Goal: Task Accomplishment & Management: Manage account settings

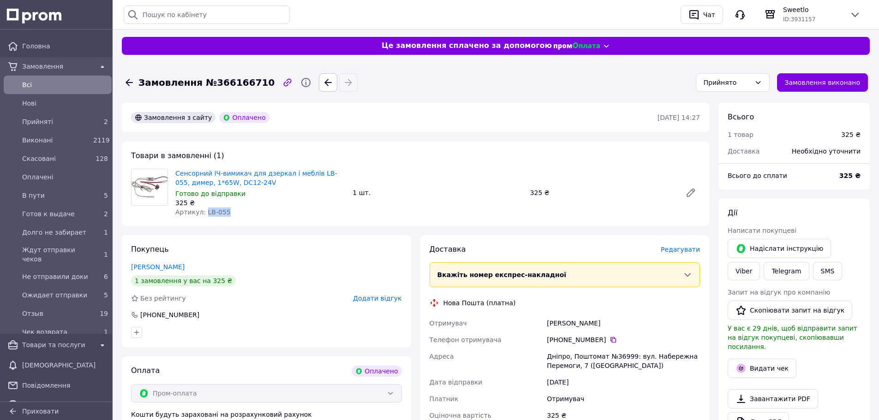
drag, startPoint x: 203, startPoint y: 214, endPoint x: 238, endPoint y: 211, distance: 36.1
click at [237, 208] on div "Артикул: LB-055" at bounding box center [260, 212] width 170 height 9
copy span "LB-055"
click at [680, 250] on span "Редагувати" at bounding box center [680, 249] width 39 height 7
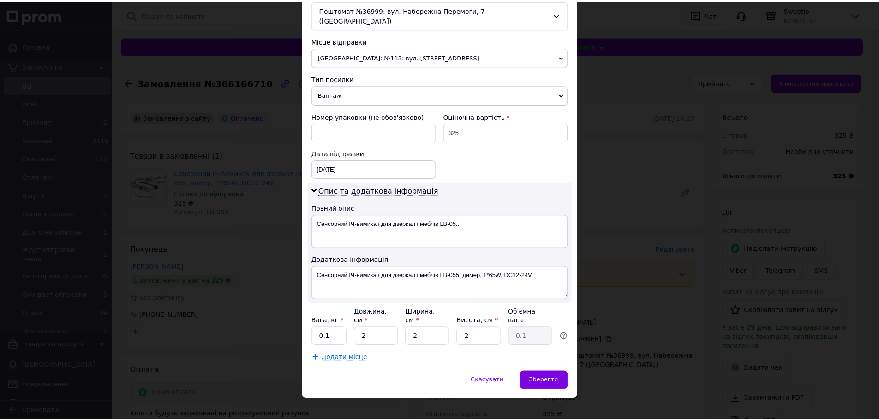
scroll to position [306, 0]
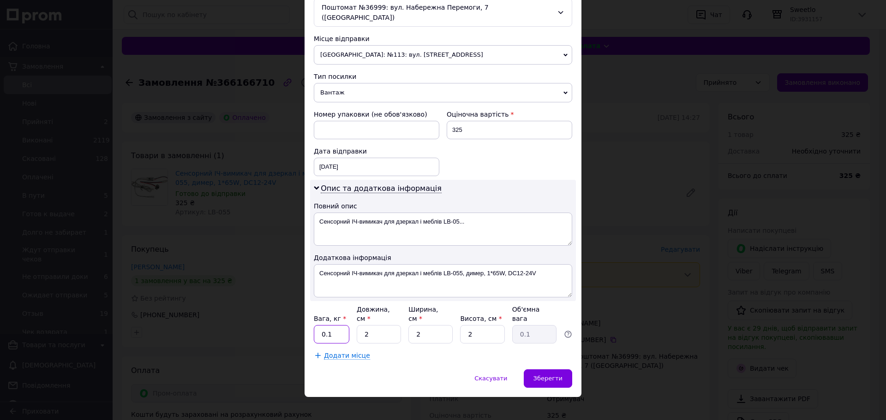
drag, startPoint x: 332, startPoint y: 325, endPoint x: 309, endPoint y: 323, distance: 22.6
click at [309, 323] on div "Спосіб доставки Нова Пошта (платна) Платник Отримувач Відправник Прізвище отрим…" at bounding box center [442, 62] width 277 height 615
type input "1"
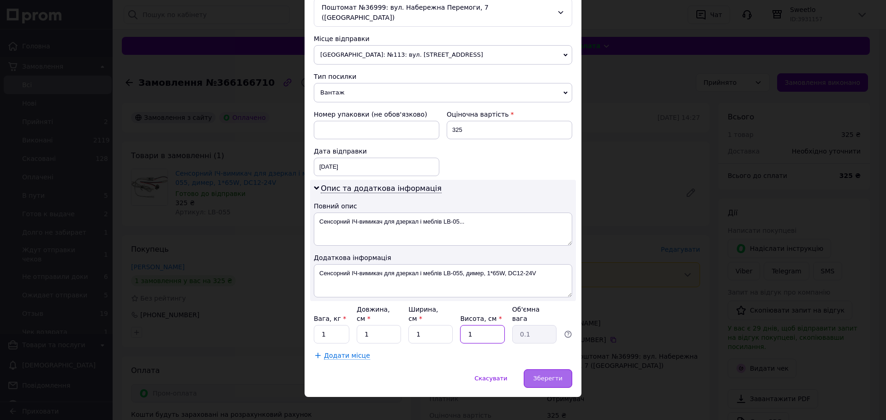
type input "1"
click at [548, 375] on span "Зберегти" at bounding box center [547, 378] width 29 height 7
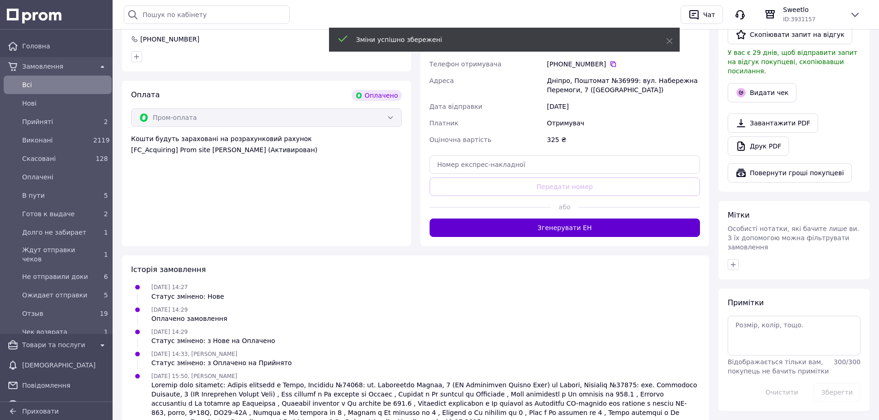
click at [517, 236] on button "Згенерувати ЕН" at bounding box center [564, 228] width 271 height 18
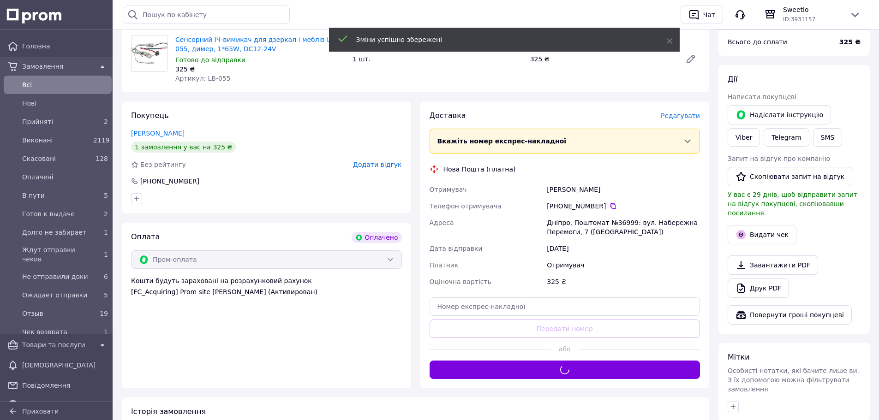
scroll to position [137, 0]
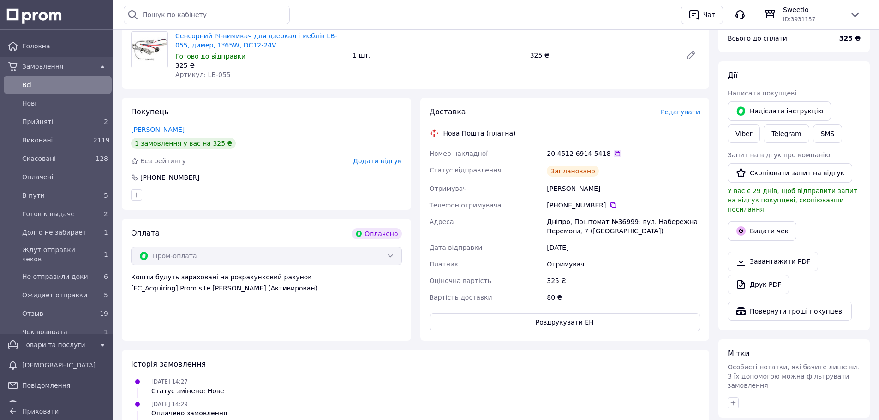
click at [614, 153] on icon at bounding box center [617, 153] width 7 height 7
drag, startPoint x: 667, startPoint y: 232, endPoint x: 589, endPoint y: 235, distance: 78.5
click at [589, 235] on div "Дніпро, Поштомат №36999: вул. Набережна Перемоги, 7 ([GEOGRAPHIC_DATA])" at bounding box center [623, 227] width 157 height 26
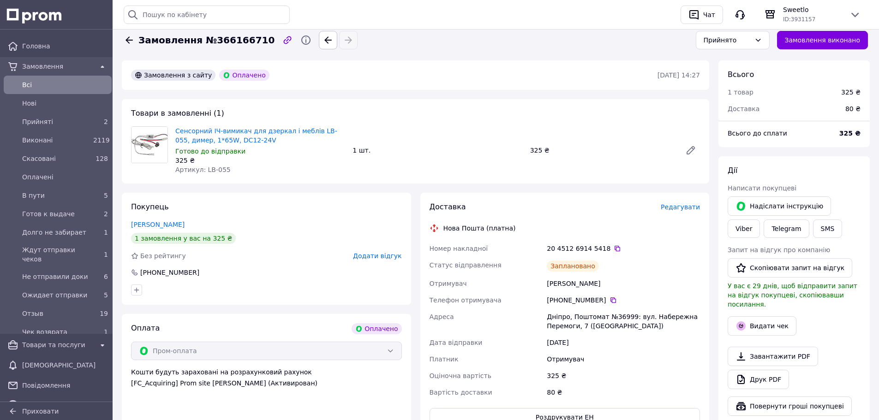
scroll to position [46, 0]
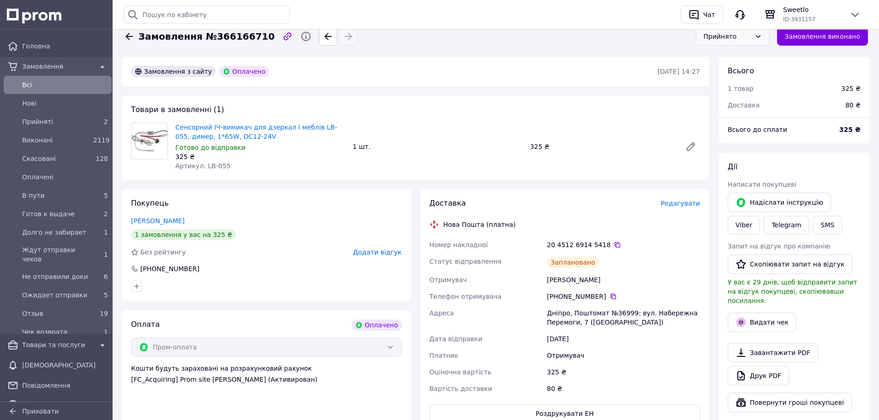
click at [751, 34] on div "Прийнято" at bounding box center [726, 36] width 47 height 10
click at [718, 67] on li "Ждут отправки чеков" at bounding box center [739, 78] width 73 height 26
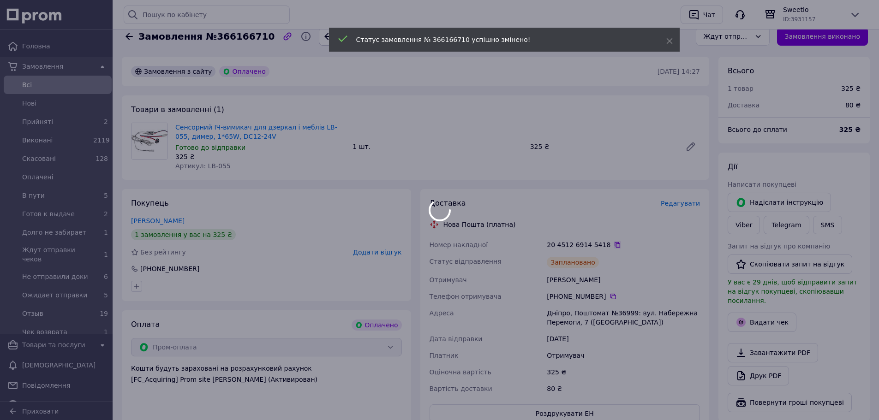
click at [614, 245] on icon at bounding box center [617, 244] width 7 height 7
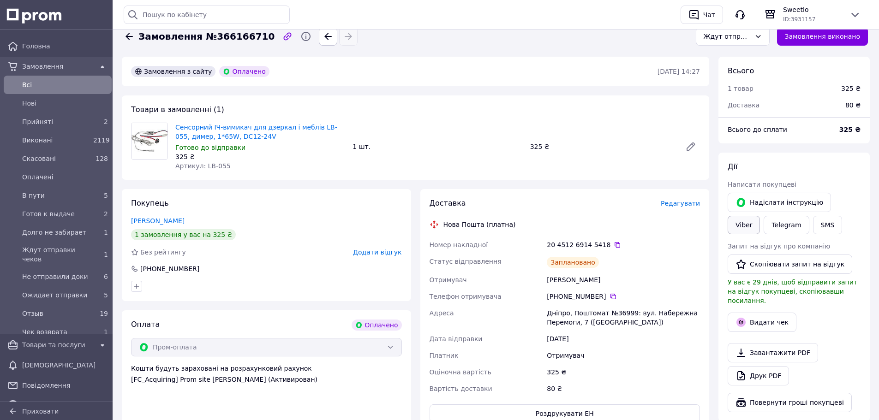
click at [760, 216] on link "Viber" at bounding box center [743, 225] width 32 height 18
click at [491, 356] on div "Платник" at bounding box center [487, 355] width 118 height 17
click at [614, 245] on icon at bounding box center [617, 244] width 7 height 7
click at [512, 363] on div "Платник" at bounding box center [487, 355] width 118 height 17
click at [50, 84] on span "Всi" at bounding box center [65, 84] width 86 height 9
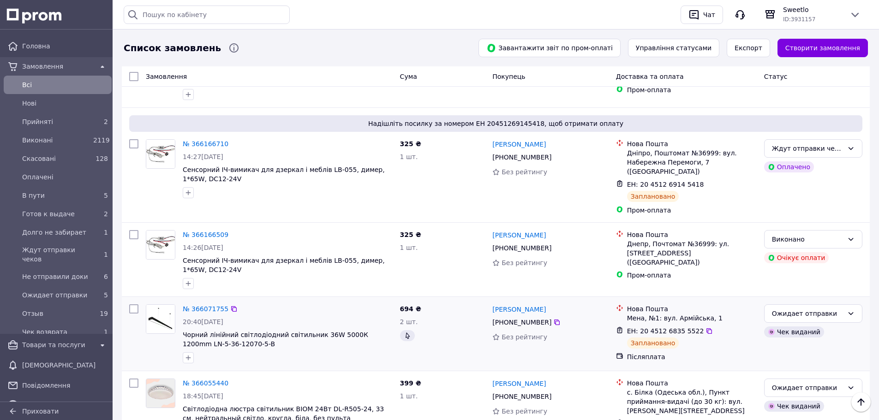
scroll to position [231, 0]
